Goal: Navigation & Orientation: Find specific page/section

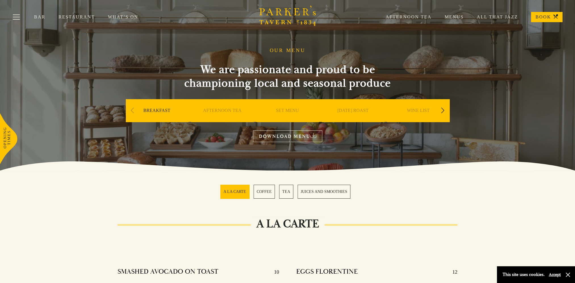
click at [421, 112] on link "WINE LIST" at bounding box center [418, 119] width 23 height 23
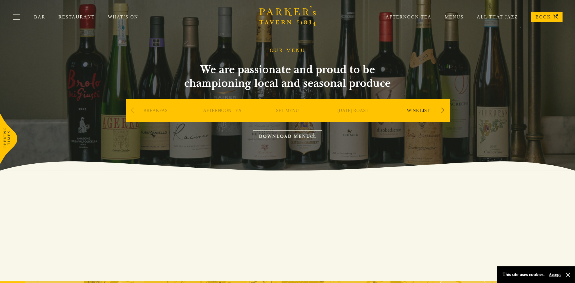
click at [119, 17] on link "What’s On" at bounding box center [129, 17] width 43 height 6
